Goal: Transaction & Acquisition: Purchase product/service

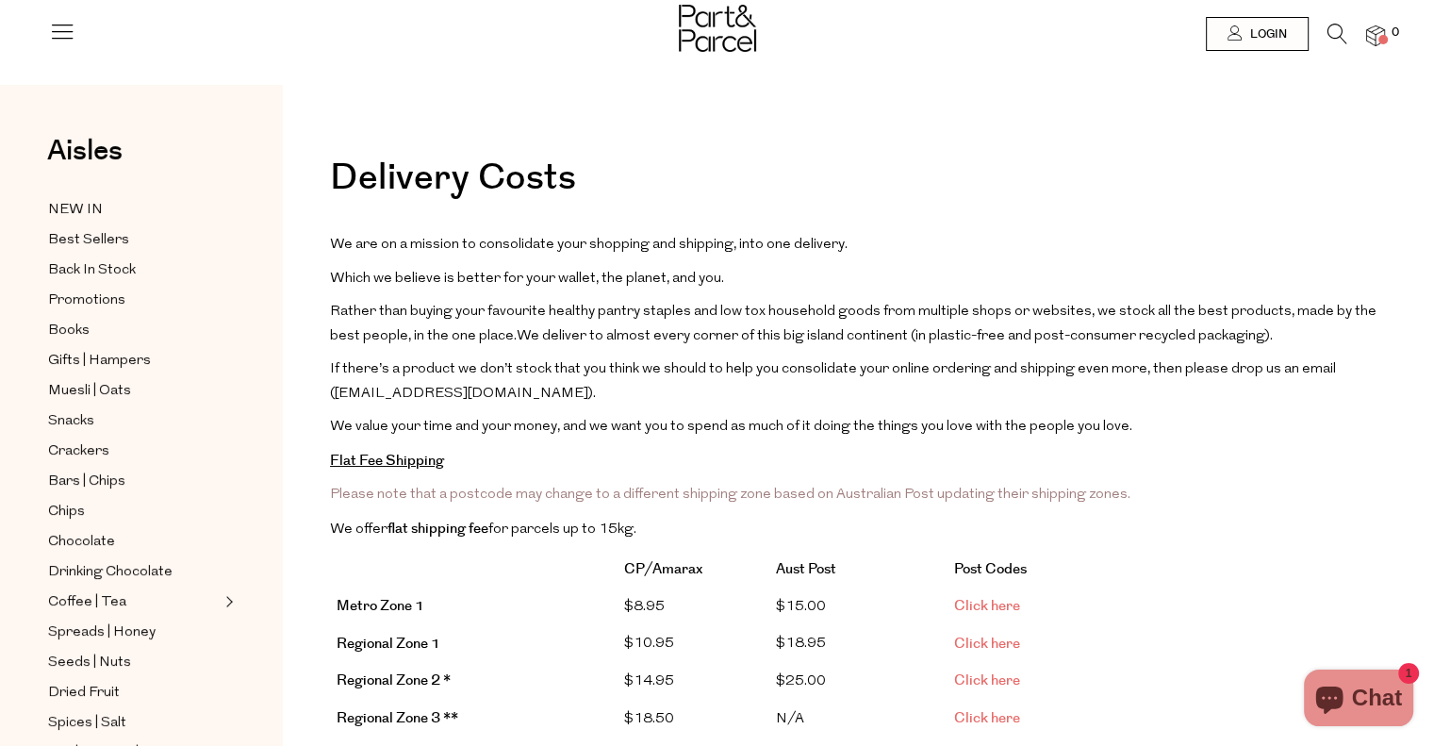
click at [1327, 31] on icon at bounding box center [1337, 34] width 20 height 21
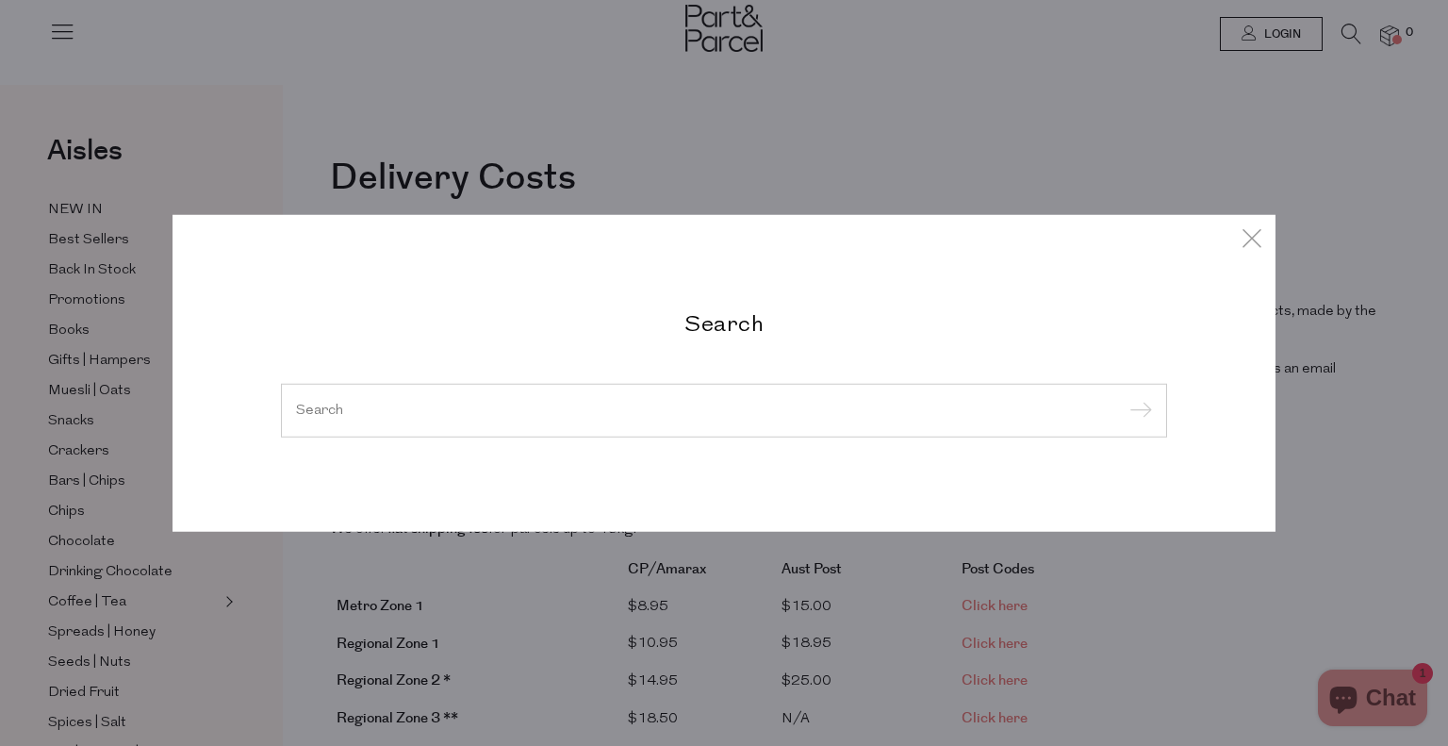
click at [581, 413] on input "search" at bounding box center [724, 410] width 856 height 14
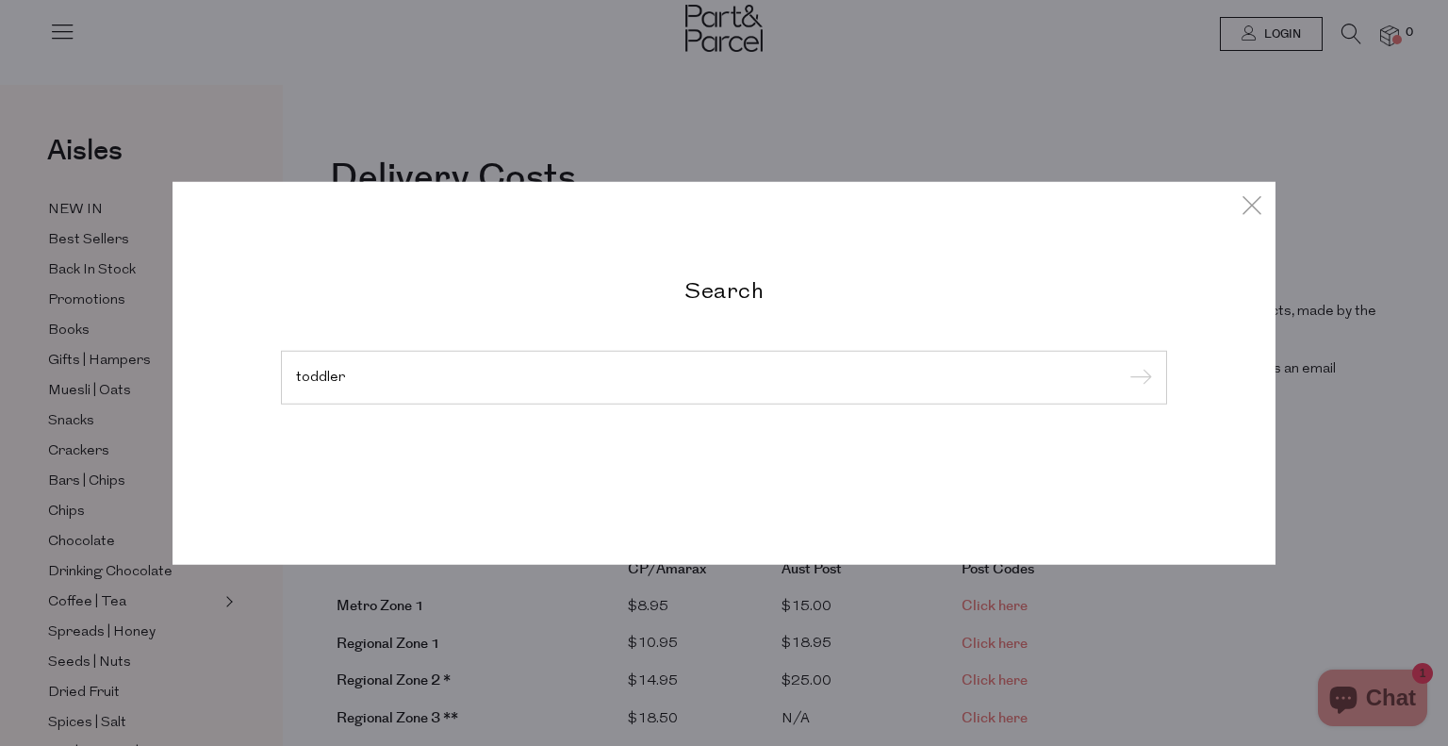
type input "toddler"
click at [1124, 364] on input "submit" at bounding box center [1138, 378] width 28 height 28
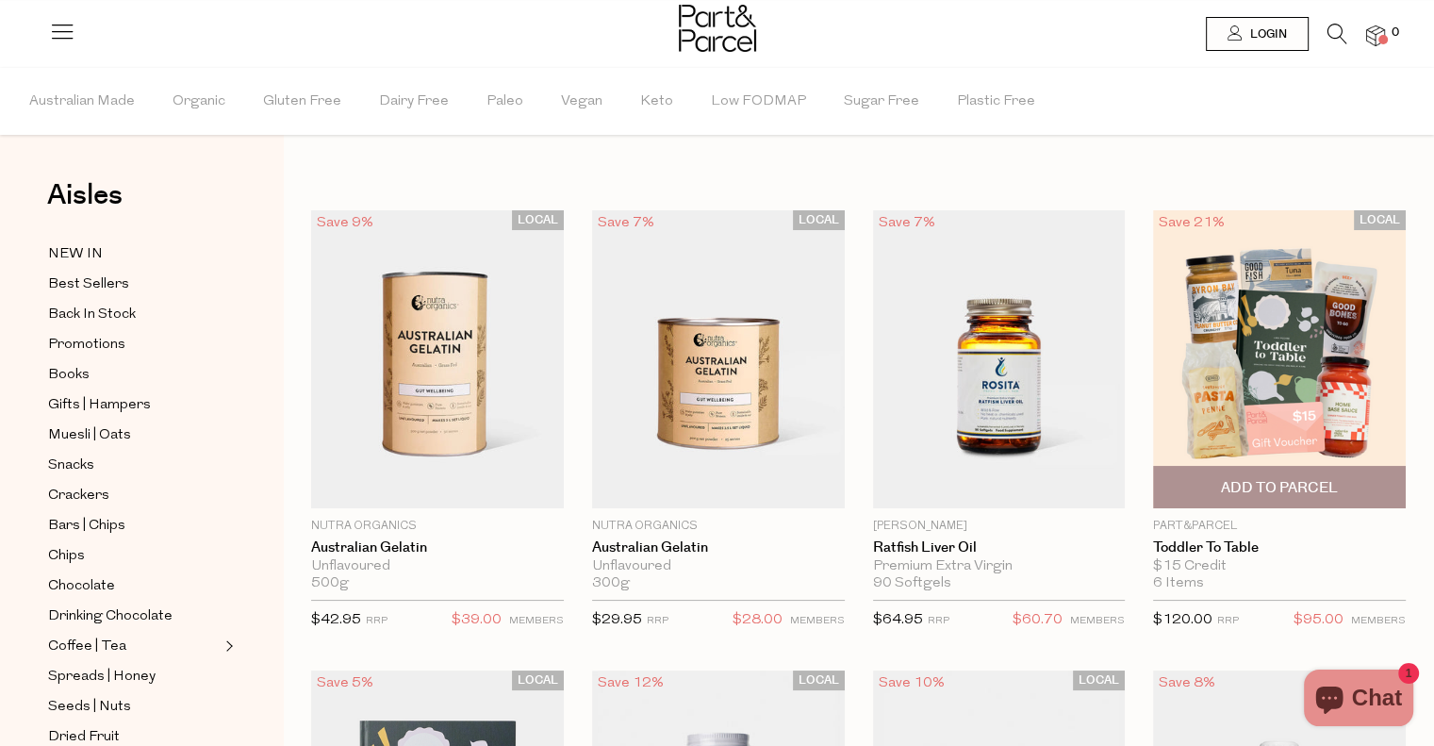
click at [1290, 323] on img at bounding box center [1279, 359] width 253 height 298
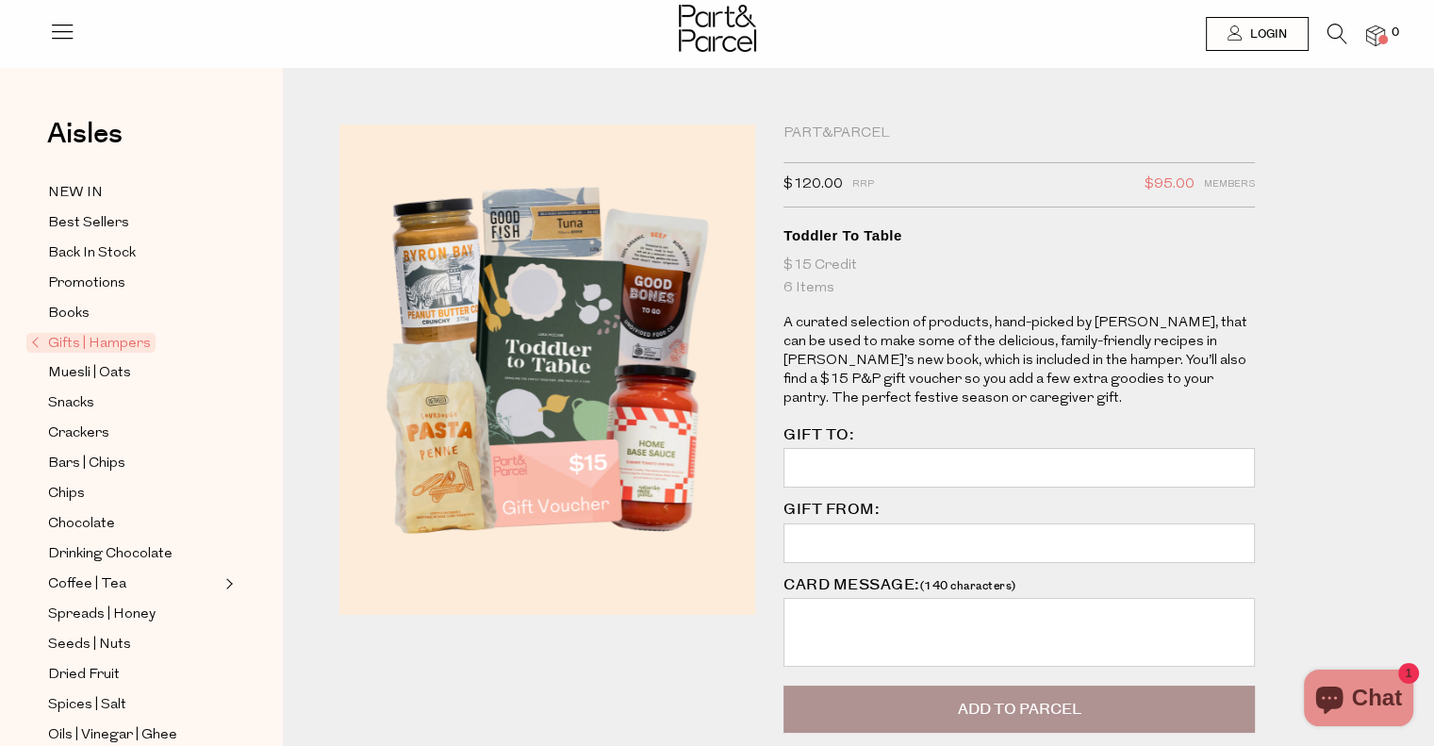
click at [1001, 467] on input "GIFT TO:" at bounding box center [1018, 468] width 471 height 40
type input "Kristy & Dave"
click at [825, 531] on input "GIFT FROM:" at bounding box center [1018, 543] width 471 height 40
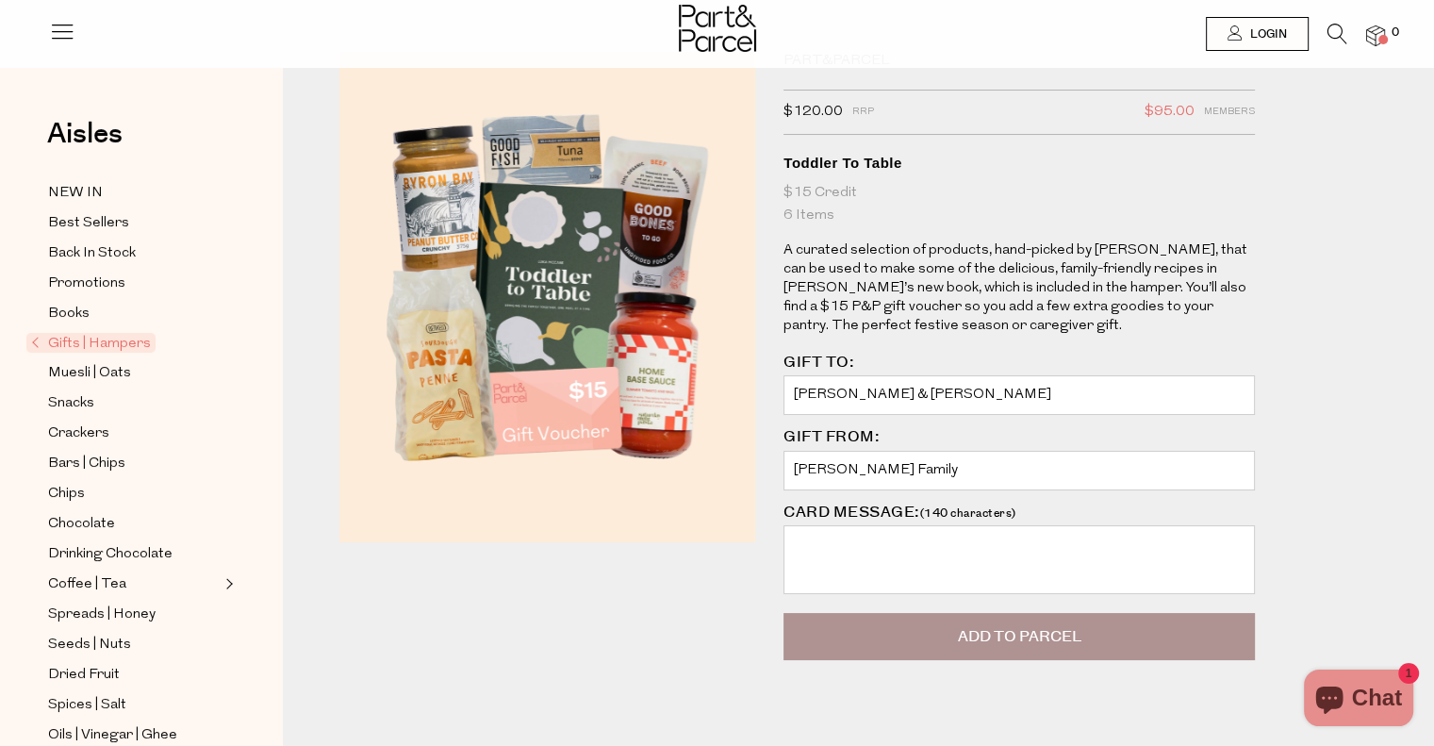
scroll to position [189, 0]
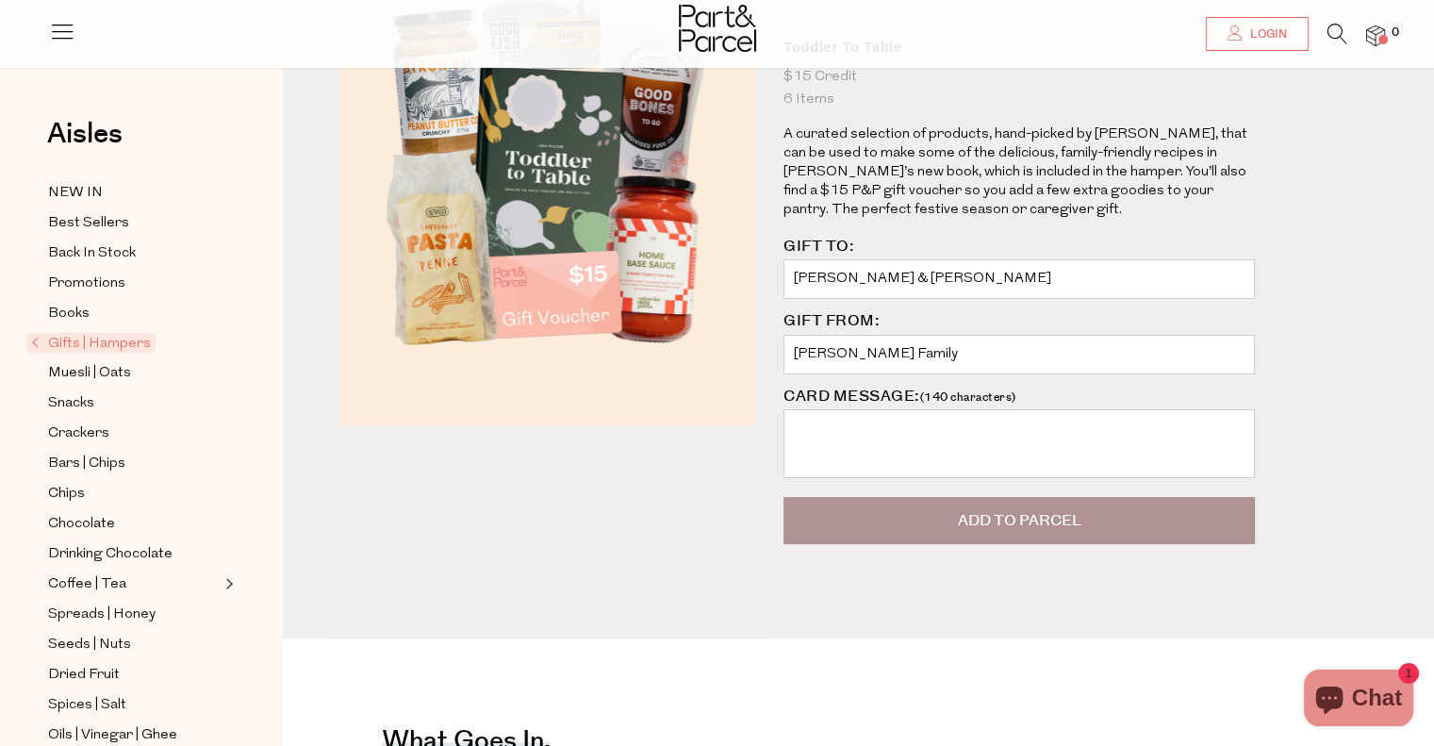
type input "Beasley Family"
click at [880, 436] on textarea "CARD MESSAGE: (140 characters)" at bounding box center [1018, 443] width 471 height 69
type textarea "d"
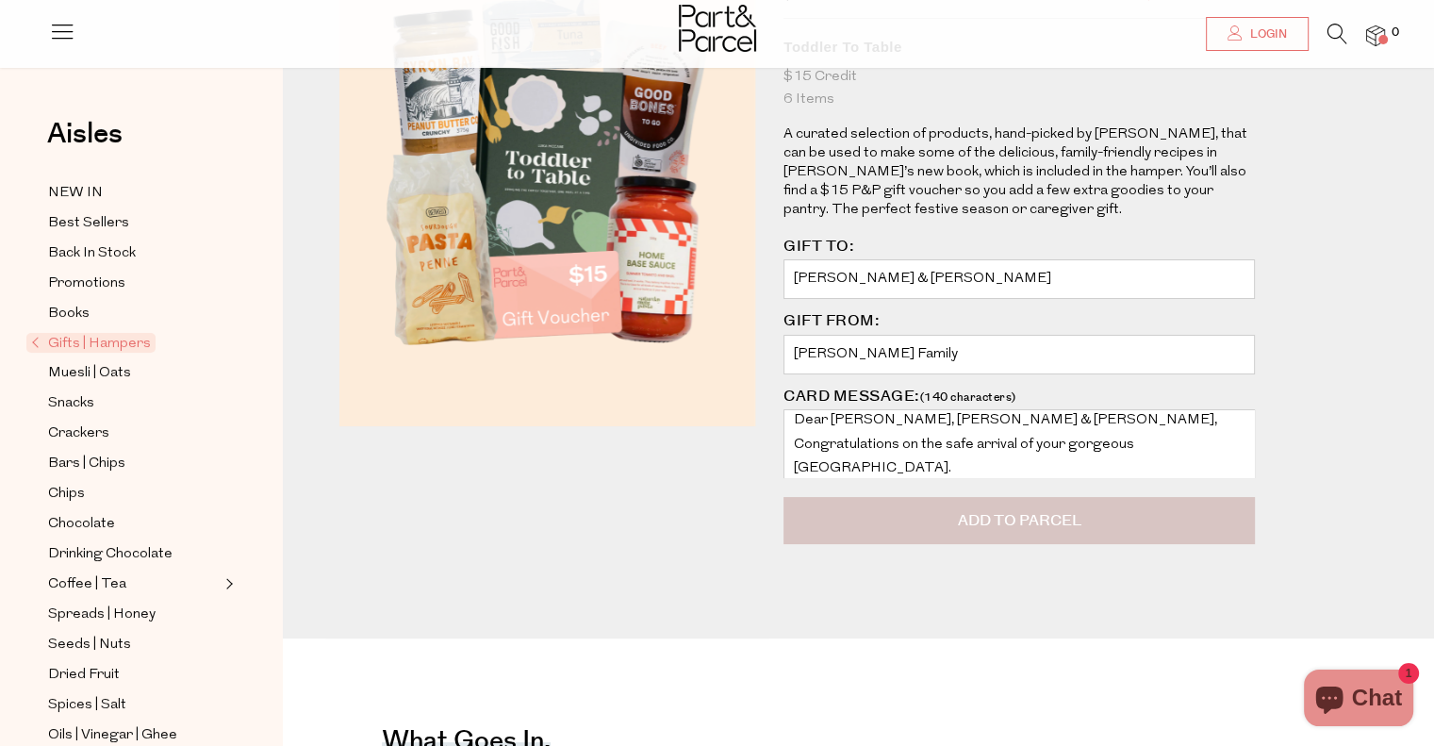
type textarea "Dear Kristy, Dave & Lucia, Congratulations on the safe arrival of your gorgeous…"
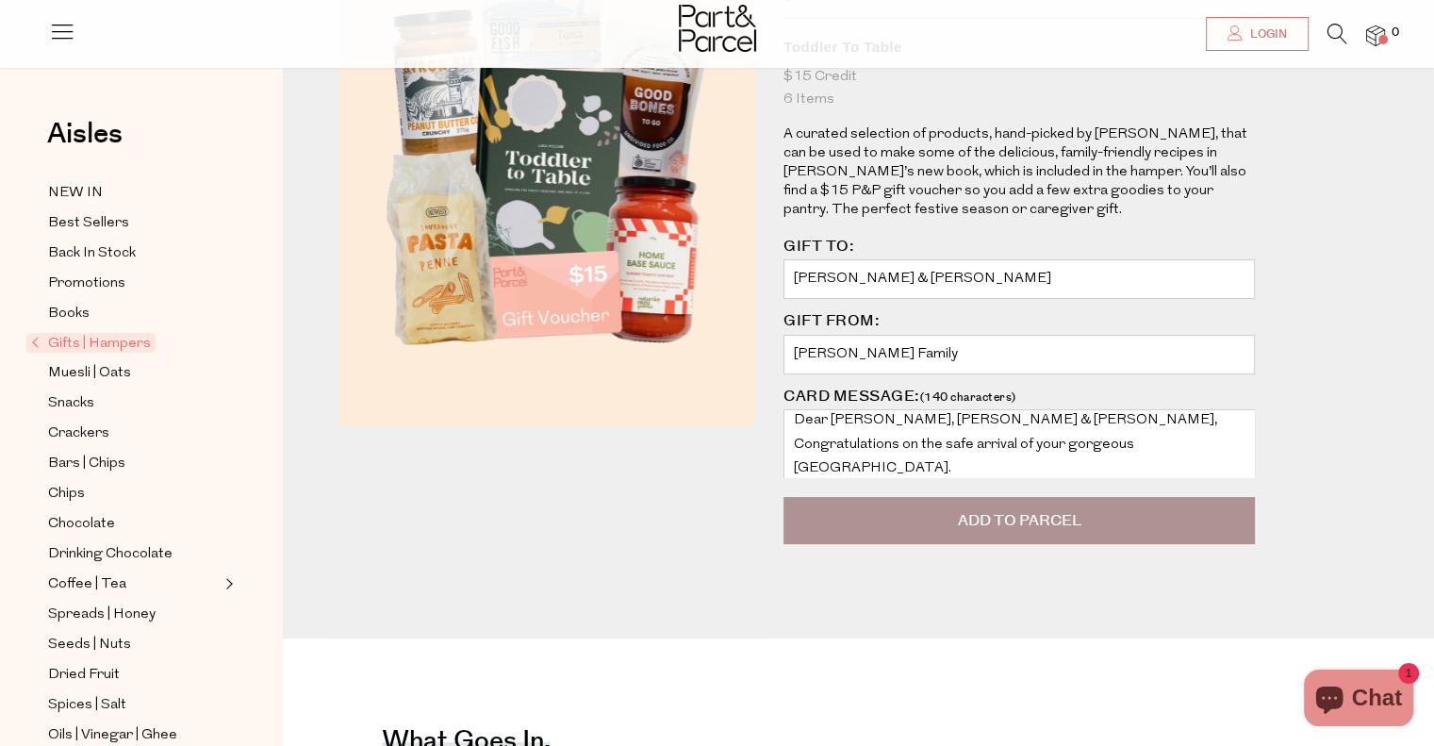
click at [1082, 519] on button "Add to Parcel" at bounding box center [1018, 520] width 471 height 47
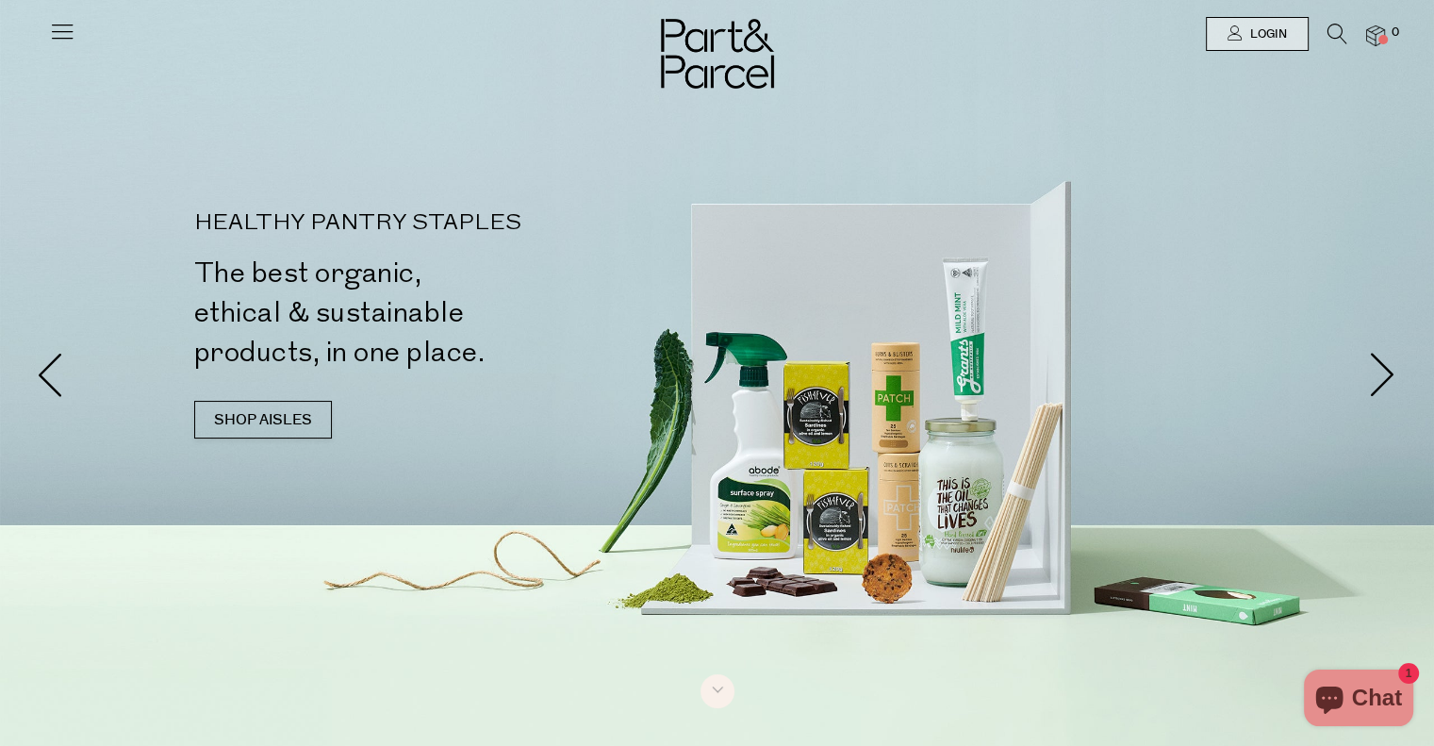
click at [1329, 29] on icon at bounding box center [1337, 34] width 20 height 21
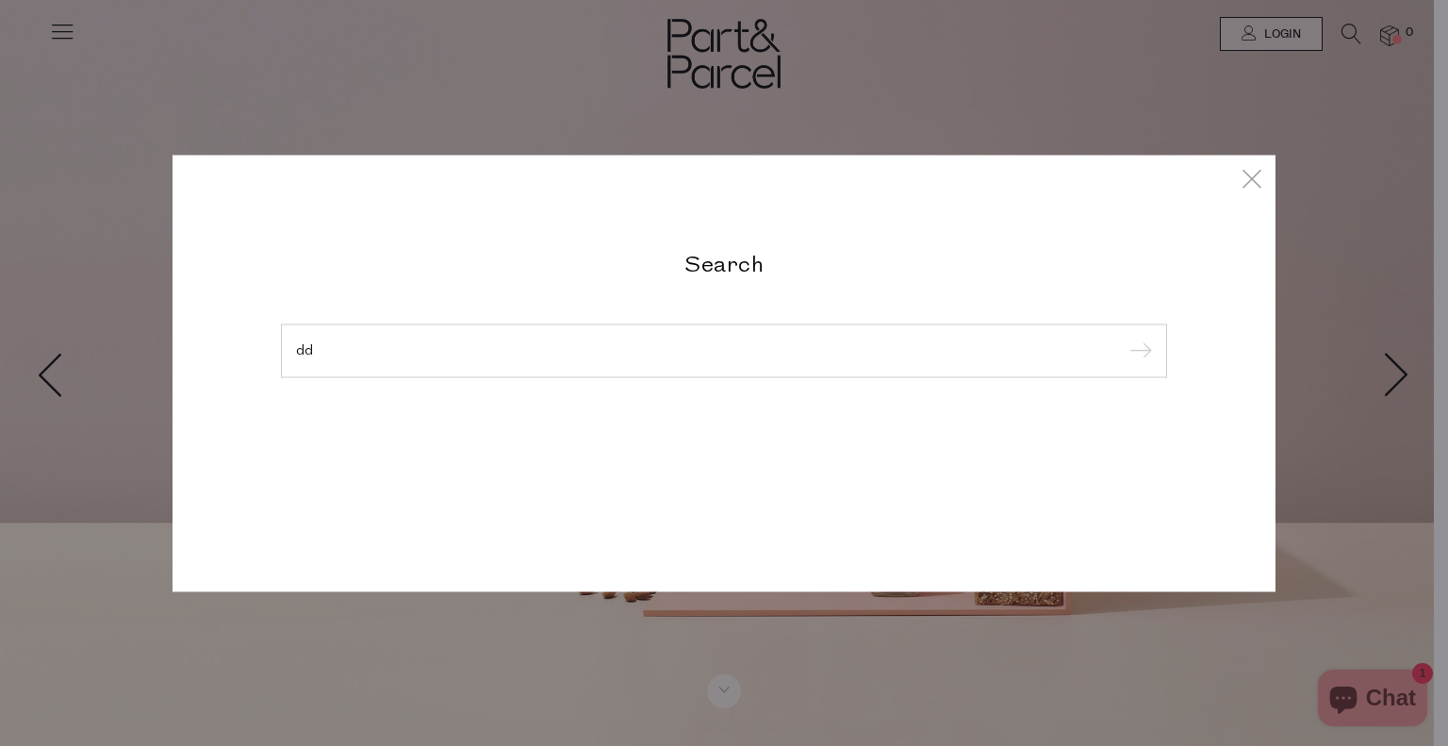
type input "d"
type input "toddler"
click at [1124, 337] on input "submit" at bounding box center [1138, 351] width 28 height 28
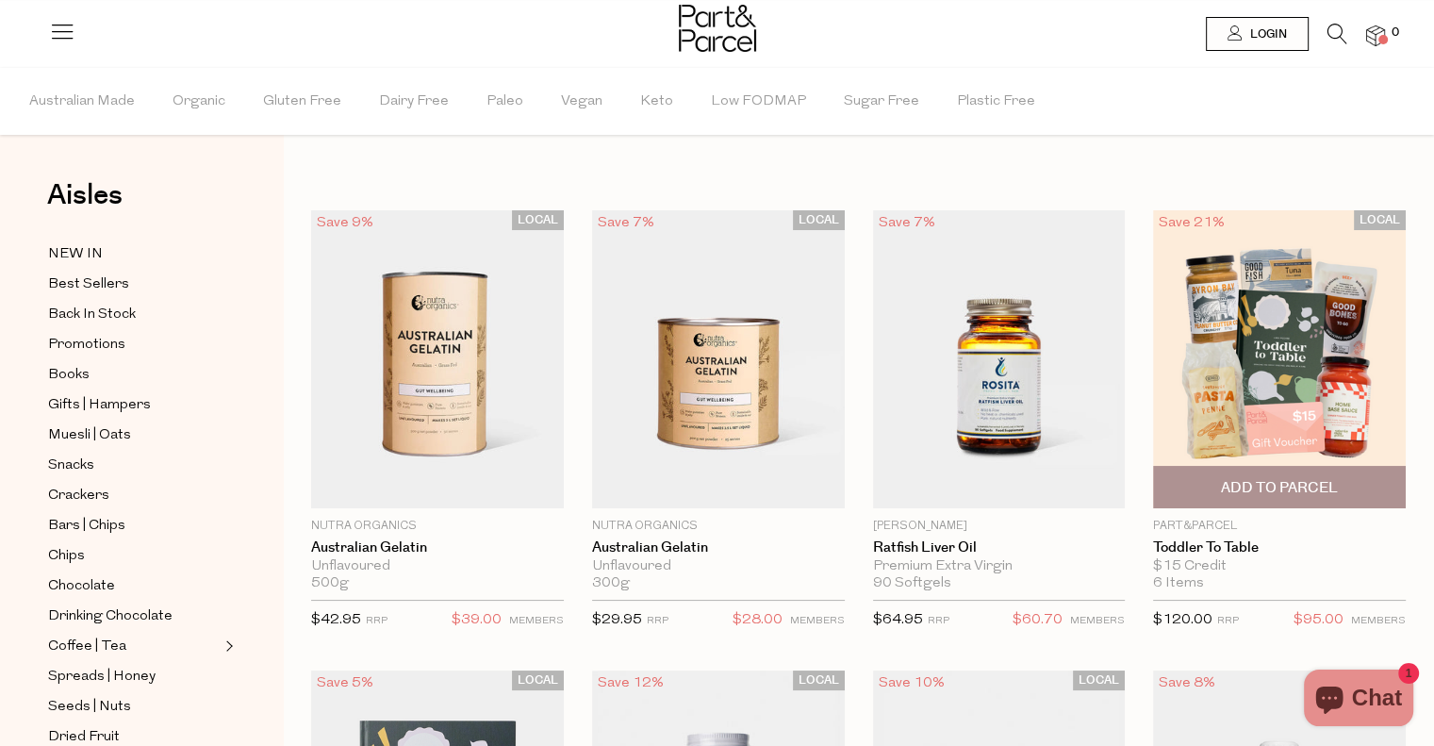
click at [1233, 285] on img at bounding box center [1279, 359] width 253 height 298
